Goal: Task Accomplishment & Management: Manage account settings

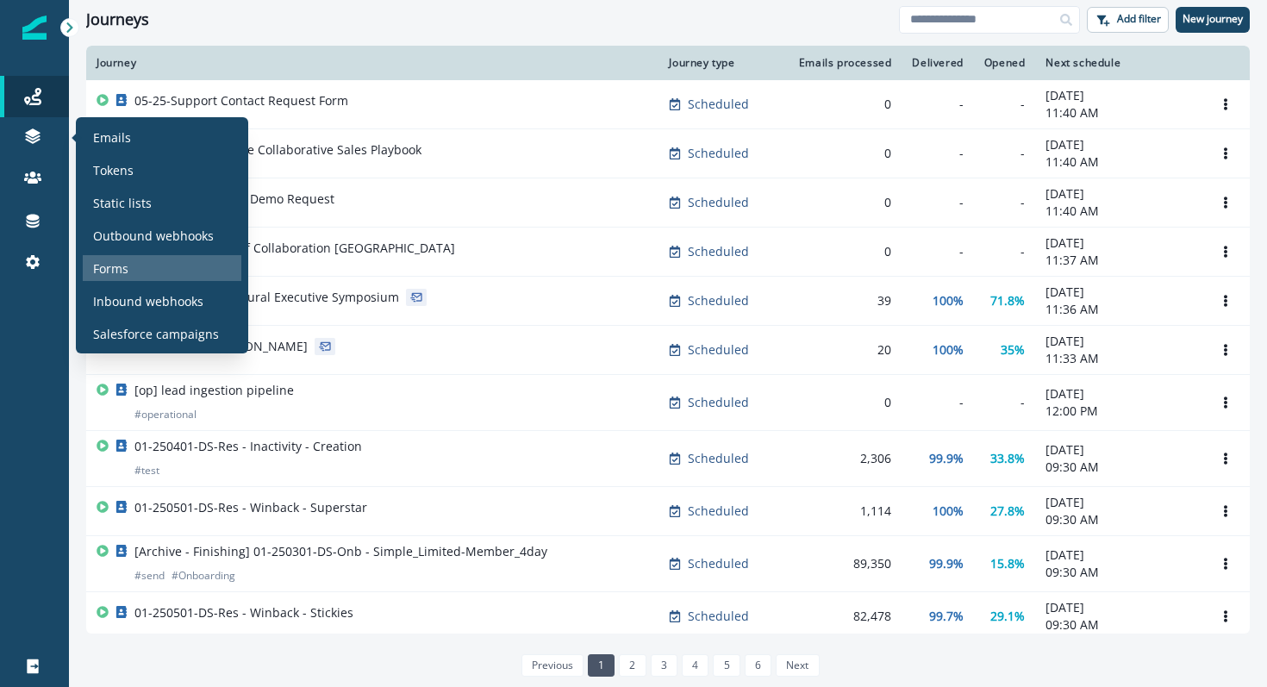
click at [125, 277] on div "Forms" at bounding box center [162, 268] width 159 height 26
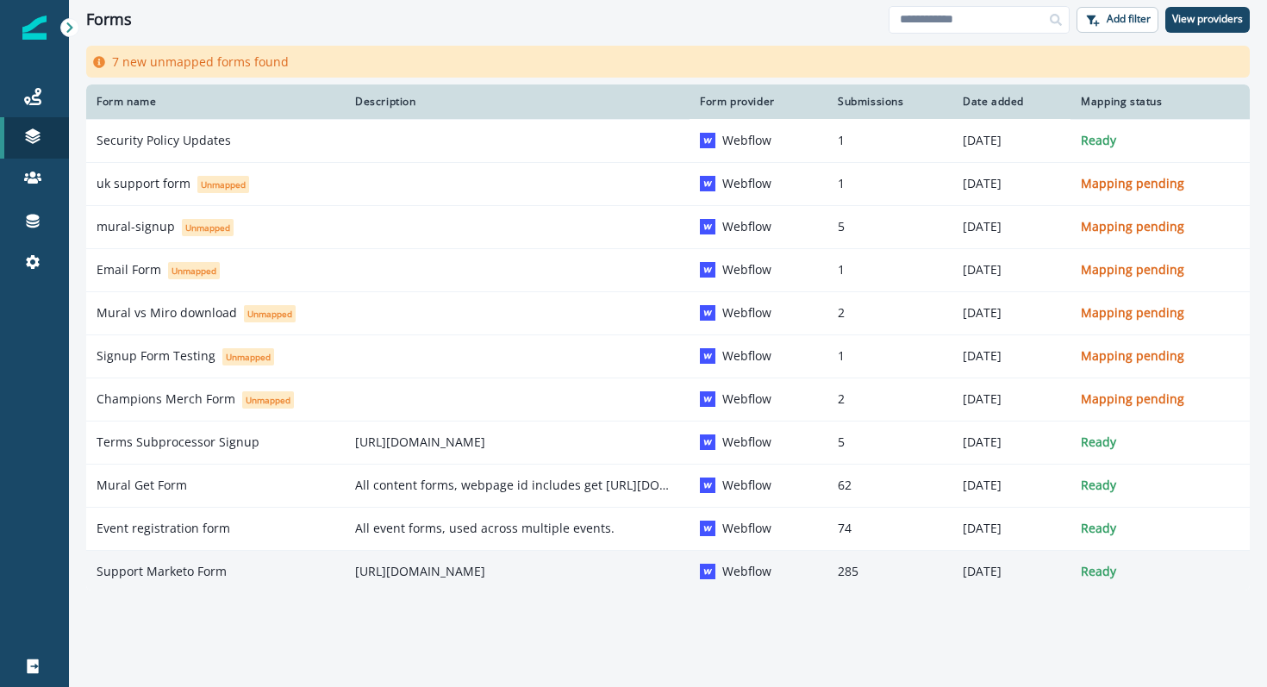
click at [139, 572] on p "Support Marketo Form" at bounding box center [162, 571] width 130 height 17
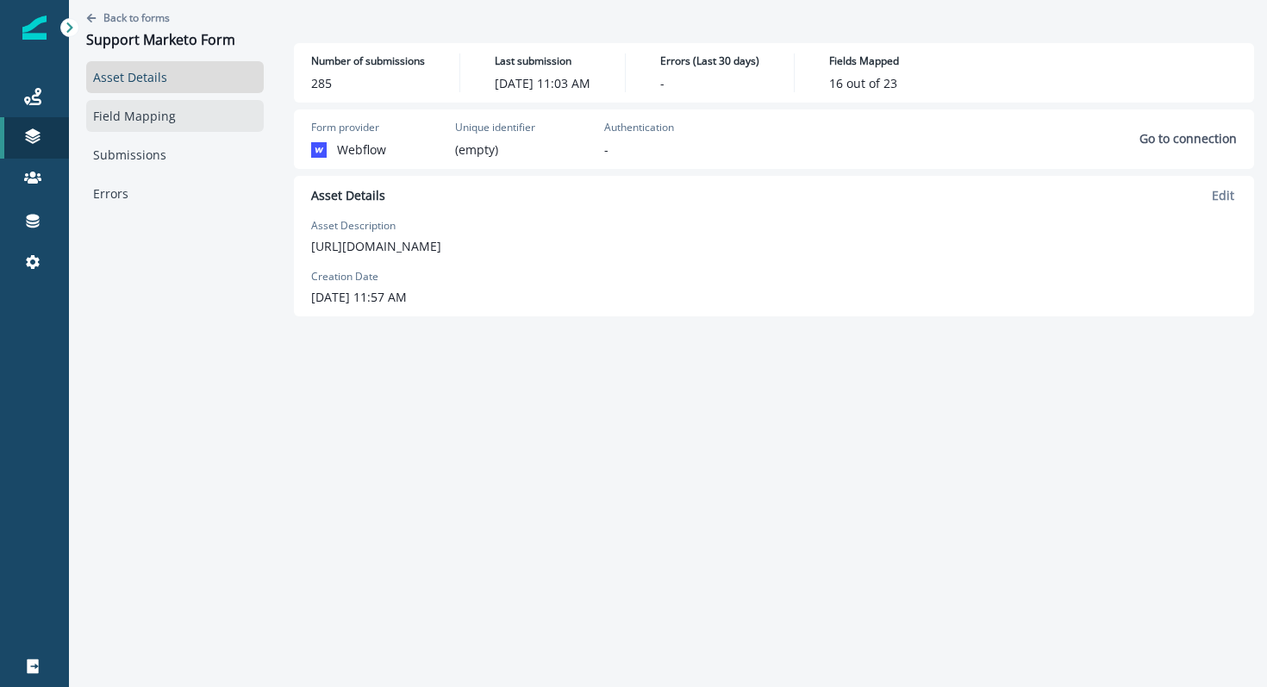
click at [212, 113] on link "Field Mapping" at bounding box center [175, 116] width 178 height 32
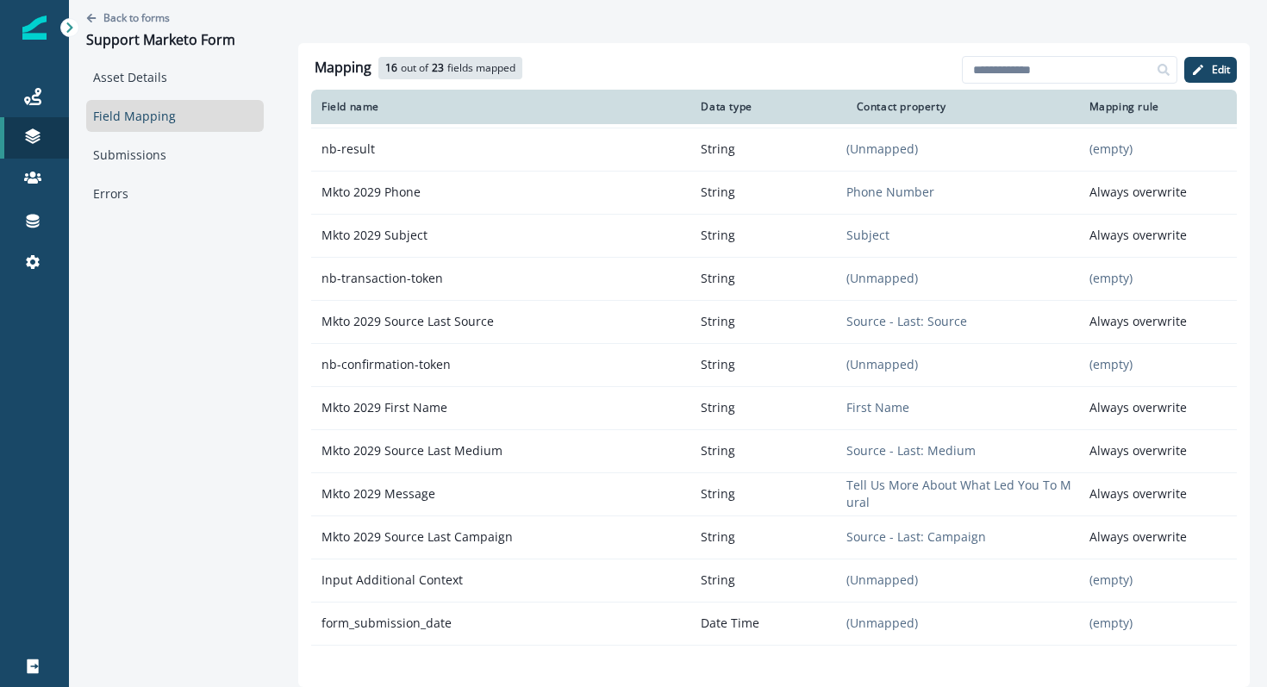
scroll to position [444, 0]
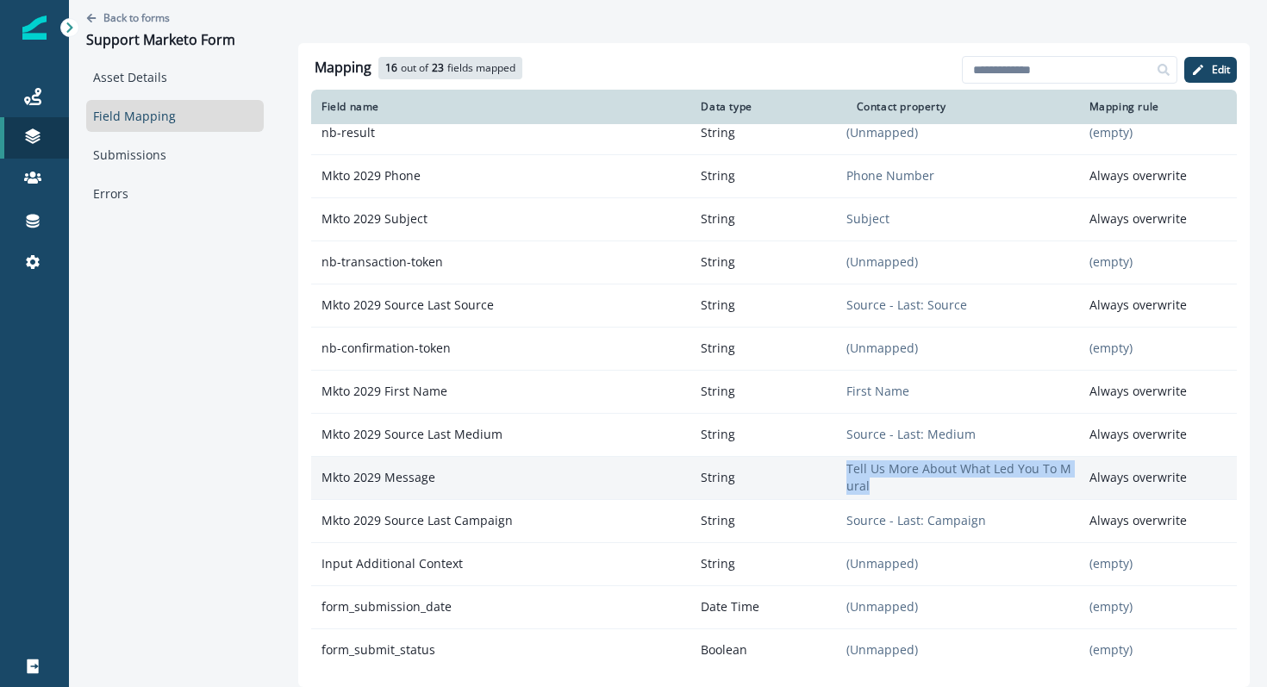
drag, startPoint x: 866, startPoint y: 488, endPoint x: 832, endPoint y: 478, distance: 35.2
click at [832, 478] on tr "Mkto 2029 Message String Tell Us More About What Led You To Mural Always overwr…" at bounding box center [774, 477] width 926 height 43
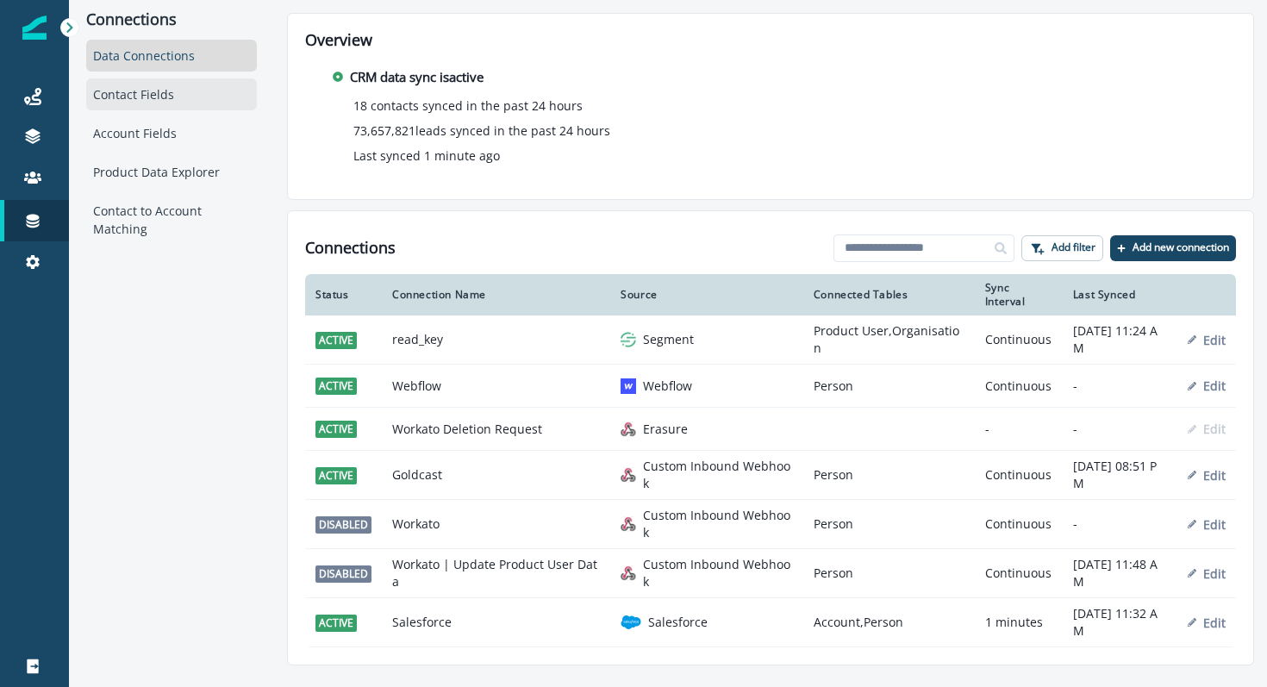
click at [195, 88] on div "Contact Fields" at bounding box center [171, 94] width 171 height 32
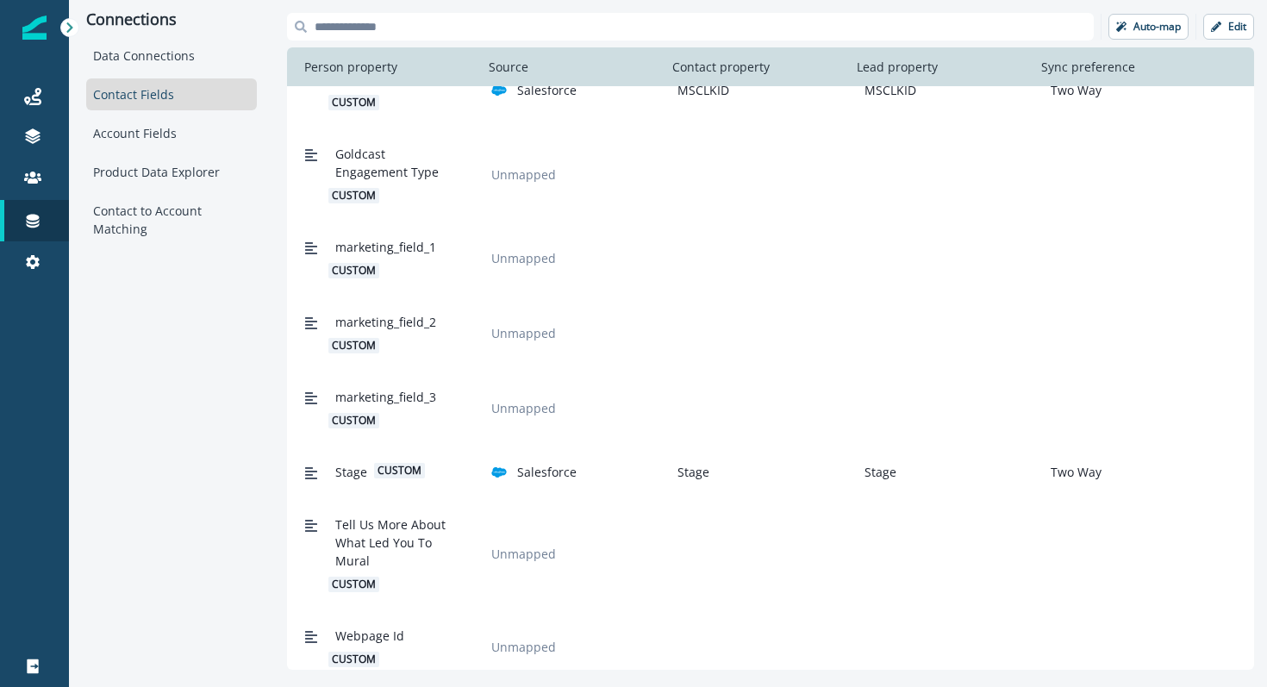
scroll to position [3549, 0]
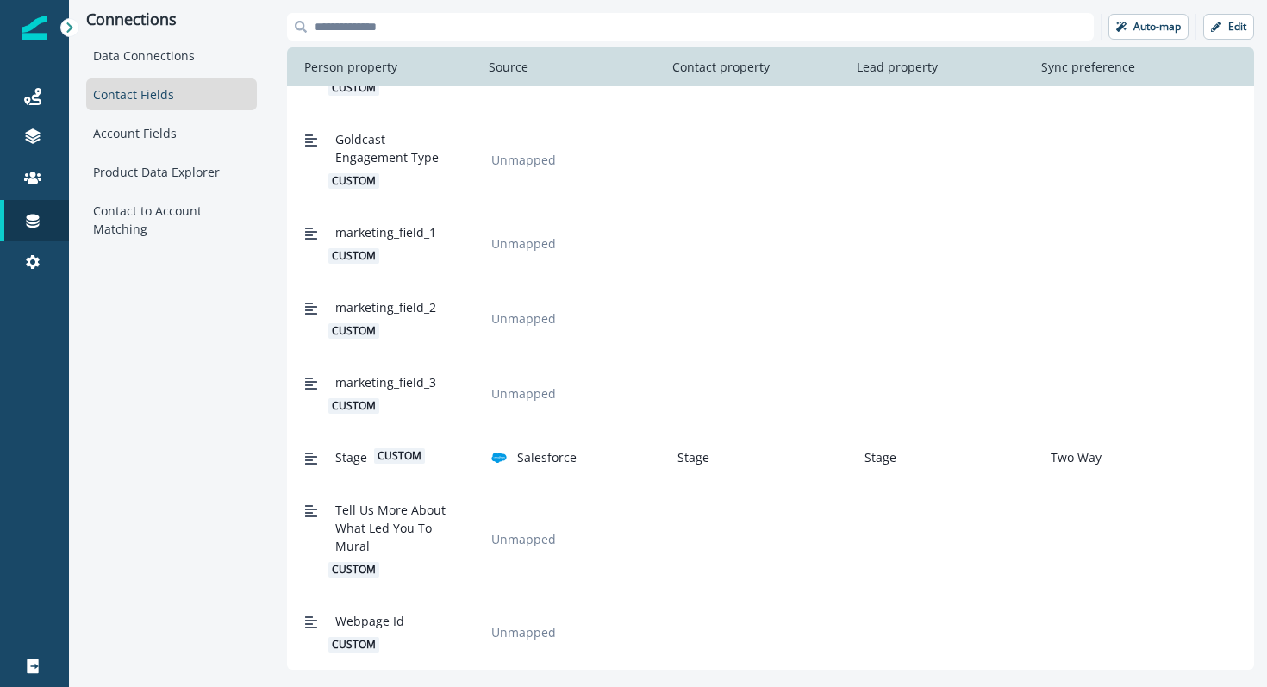
click at [347, 506] on span "Tell Us More About What Led You To Mural" at bounding box center [394, 528] width 118 height 54
drag, startPoint x: 418, startPoint y: 536, endPoint x: 405, endPoint y: 507, distance: 32.0
click at [405, 507] on span "Tell Us More About What Led You To Mural" at bounding box center [394, 528] width 118 height 54
click at [1232, 26] on p "Edit" at bounding box center [1238, 27] width 18 height 12
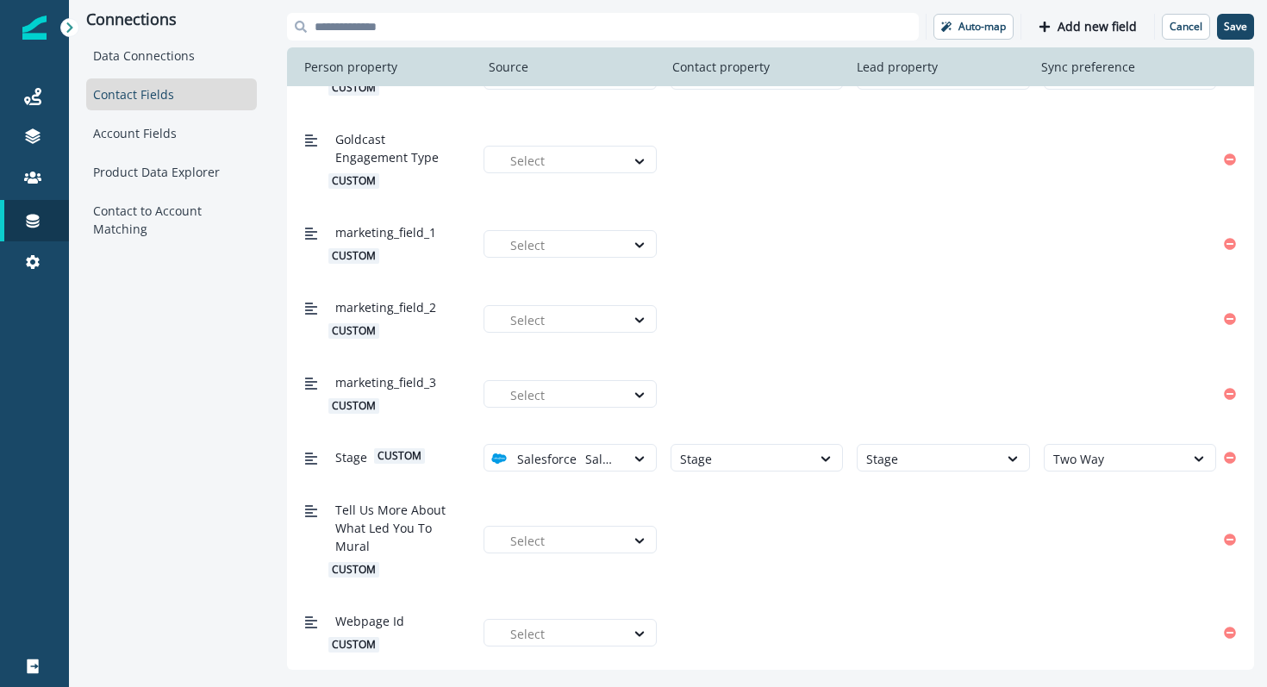
click at [563, 557] on div "Tell Us More About What Led You To Mural custom Select" at bounding box center [756, 539] width 919 height 91
click at [563, 541] on div at bounding box center [562, 541] width 105 height 22
click at [560, 566] on div "Salesforce" at bounding box center [570, 580] width 172 height 32
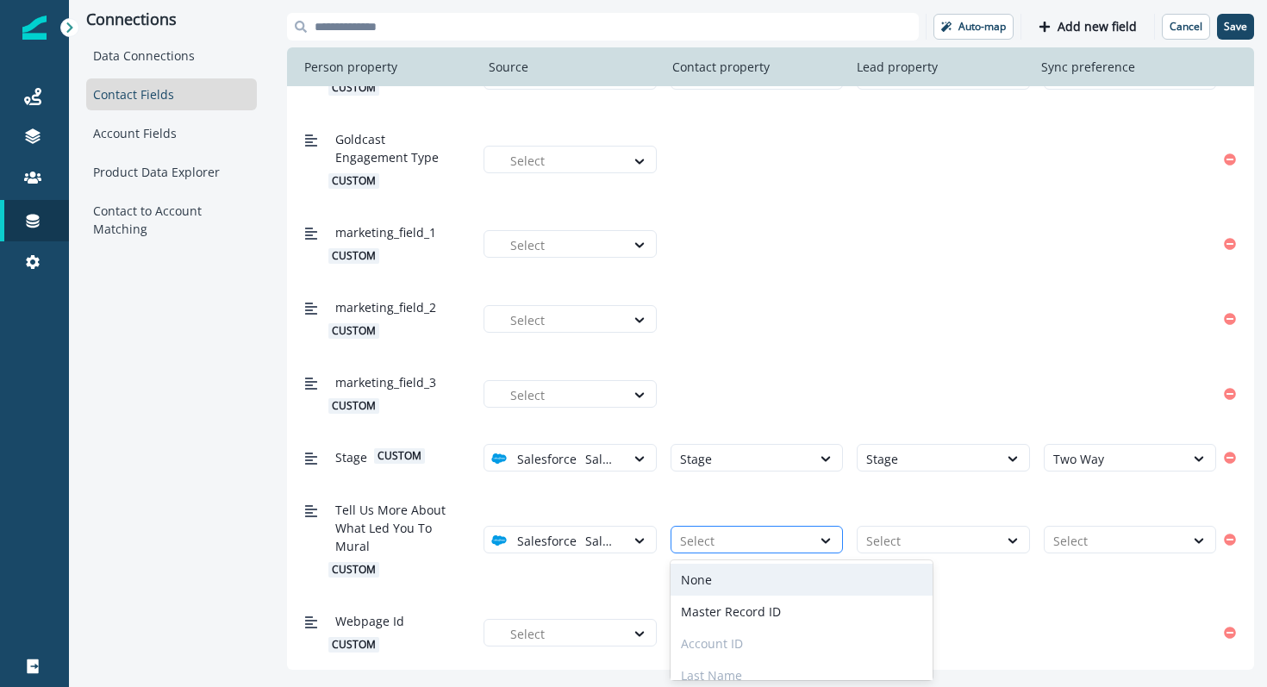
click at [732, 531] on div at bounding box center [741, 541] width 122 height 22
type input "***"
click at [741, 586] on div "How did they hear about MURAL?" at bounding box center [778, 580] width 214 height 32
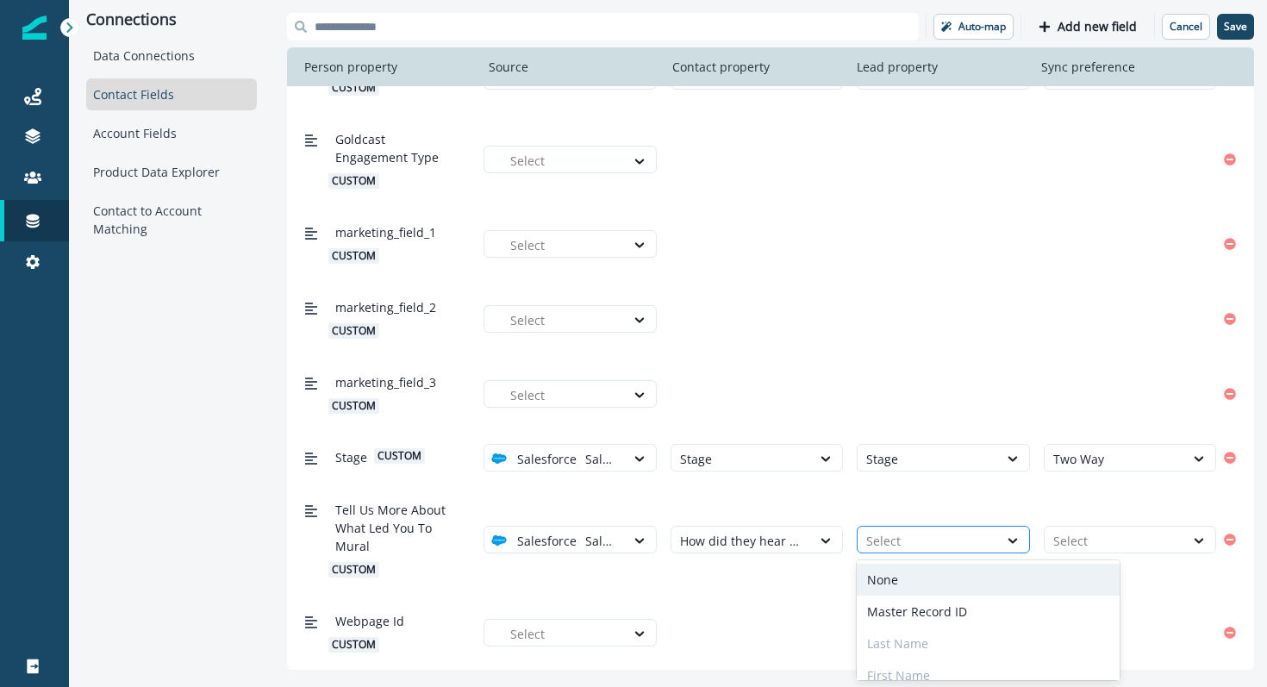
click at [881, 530] on div at bounding box center [927, 541] width 122 height 22
type input "***"
click at [885, 578] on div "How did they hear about MURAL?" at bounding box center [964, 580] width 214 height 32
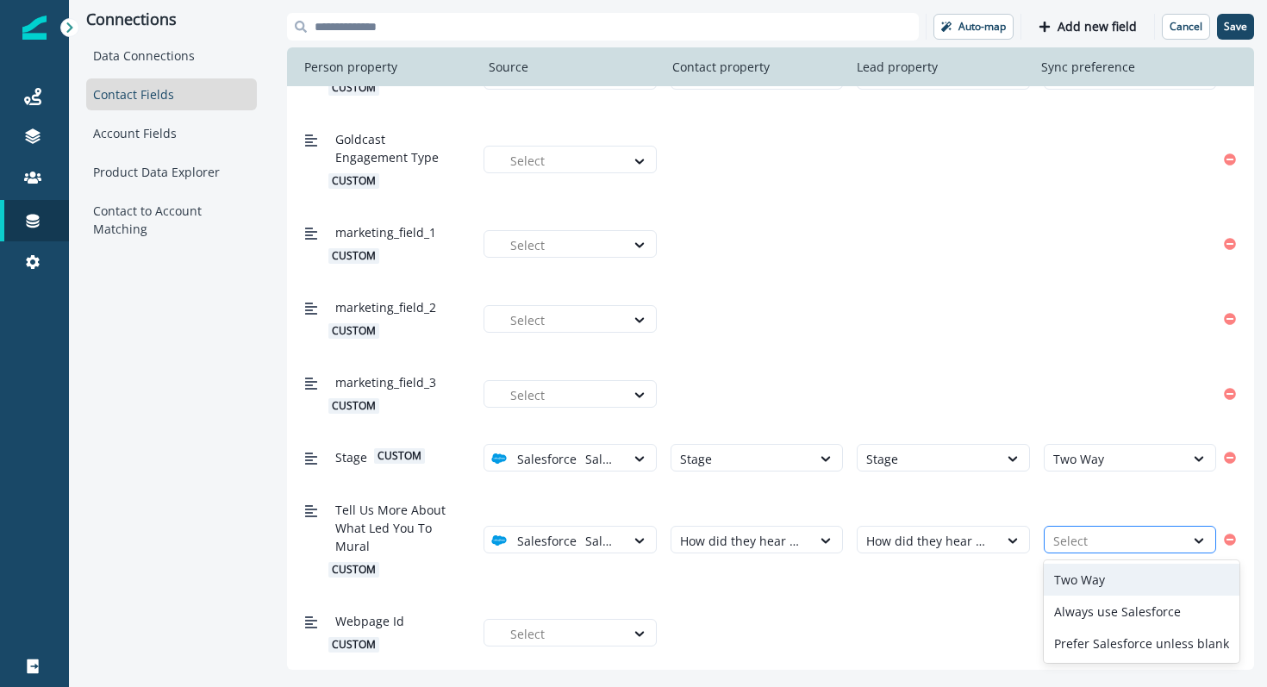
click at [1128, 539] on div at bounding box center [1115, 541] width 122 height 22
click at [1113, 580] on div "Two Way" at bounding box center [1142, 580] width 196 height 32
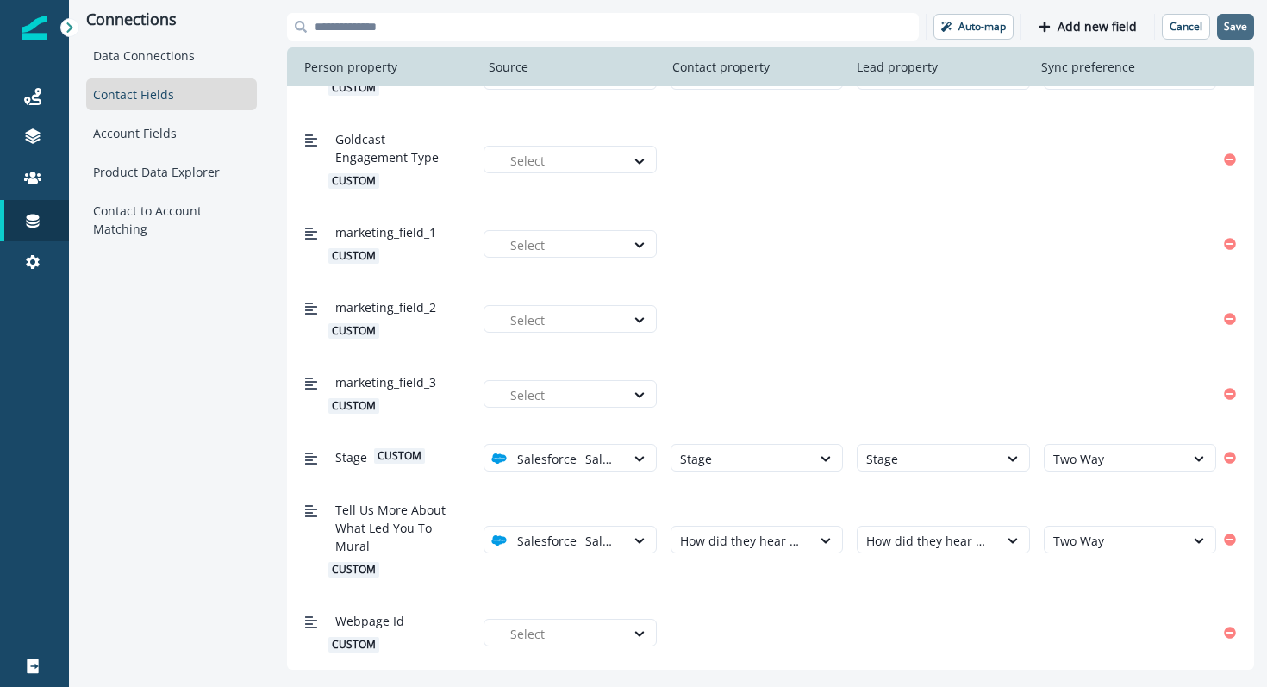
click at [1242, 35] on button "Save" at bounding box center [1235, 27] width 37 height 26
